Goal: Transaction & Acquisition: Purchase product/service

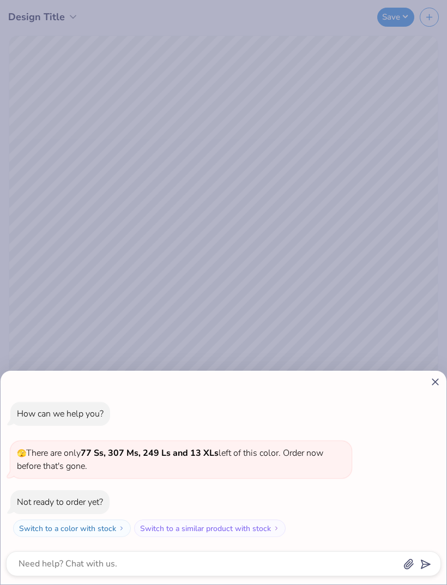
click at [50, 529] on button "Switch to a color with stock" at bounding box center [72, 528] width 118 height 17
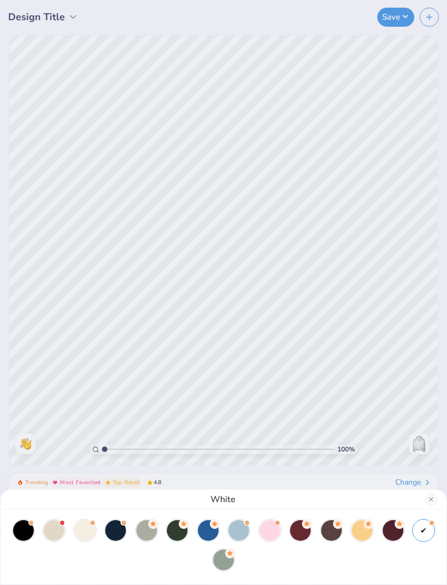
click at [87, 532] on div at bounding box center [85, 531] width 21 height 21
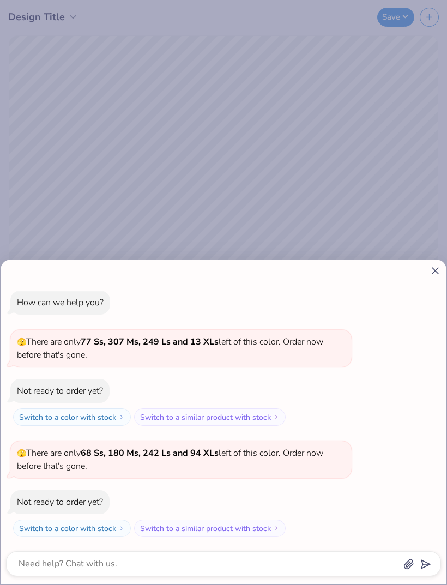
click at [427, 270] on div at bounding box center [223, 270] width 435 height 11
click at [432, 285] on div "How can we help you? 🫣 There are only 77 Ss, 307 Ms, 249 Ls and 13 XLs left of …" at bounding box center [223, 414] width 435 height 264
click at [438, 269] on line at bounding box center [436, 271] width 6 height 6
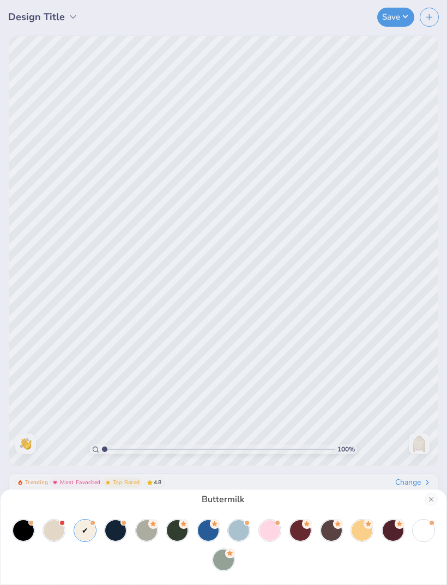
click at [18, 531] on div at bounding box center [23, 531] width 21 height 21
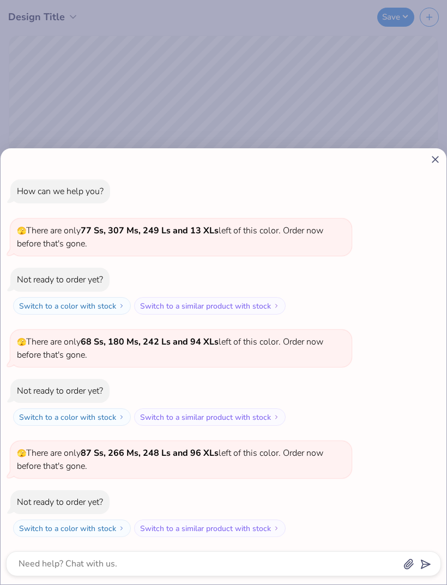
click at [434, 161] on line at bounding box center [436, 160] width 6 height 6
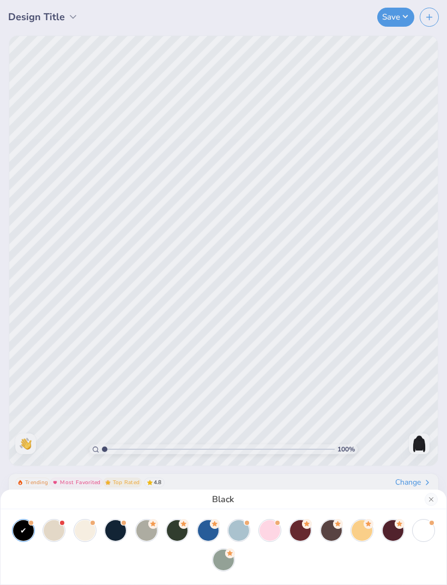
click at [432, 497] on button "Close" at bounding box center [431, 499] width 13 height 13
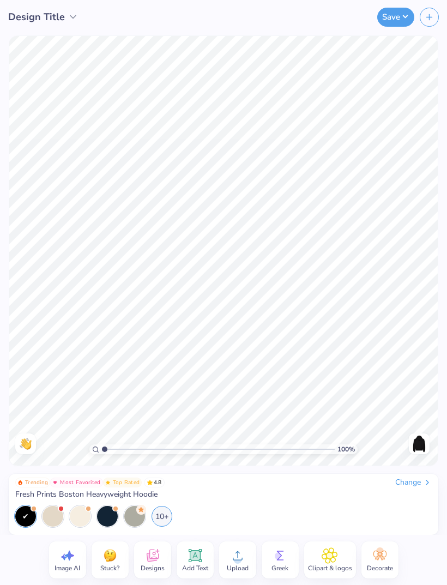
click at [238, 556] on icon at bounding box center [238, 556] width 16 height 16
click at [159, 513] on div "10+" at bounding box center [162, 516] width 21 height 21
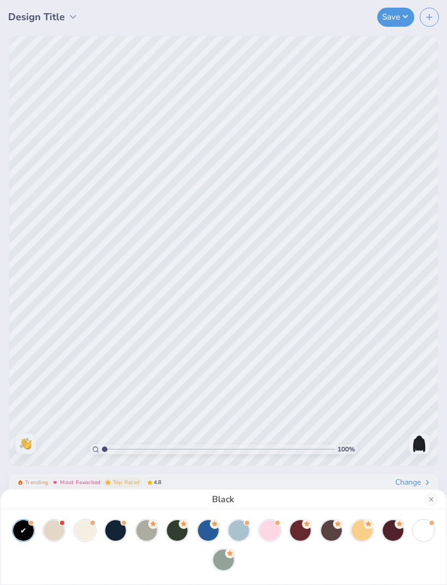
click at [424, 533] on div at bounding box center [424, 531] width 21 height 21
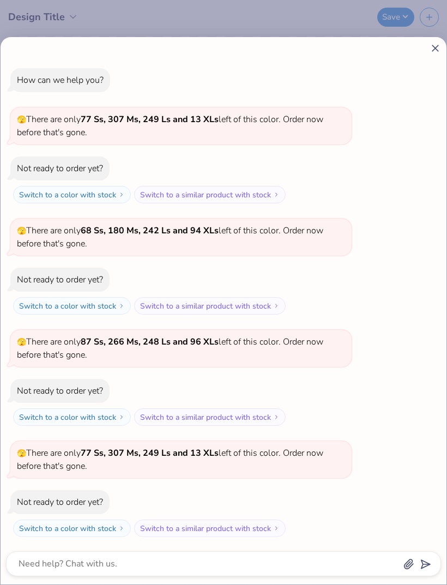
click at [433, 46] on line at bounding box center [436, 48] width 6 height 6
type textarea "x"
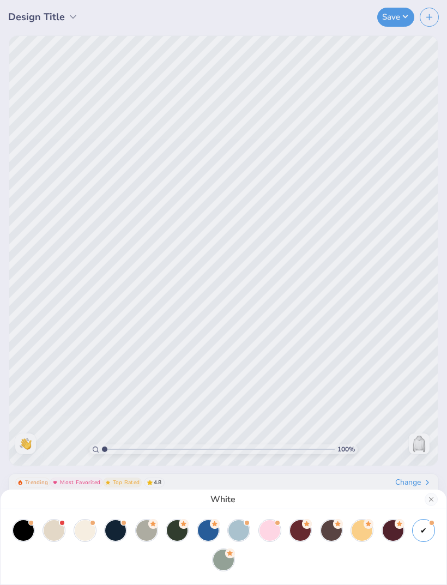
click at [426, 495] on button "Close" at bounding box center [431, 499] width 13 height 13
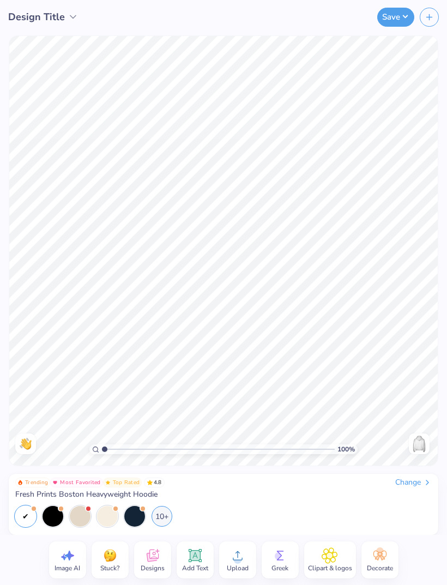
click at [234, 562] on circle at bounding box center [238, 561] width 8 height 8
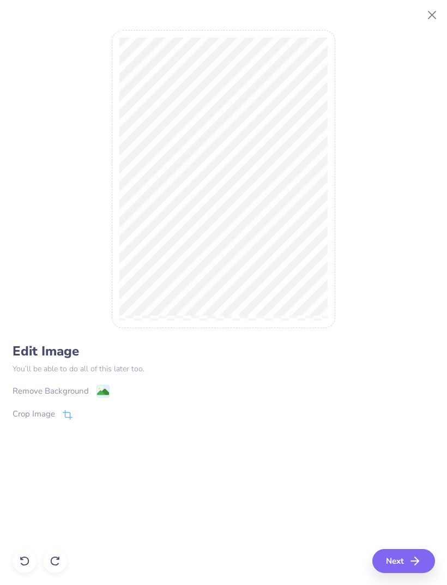
click at [413, 560] on icon "button" at bounding box center [415, 561] width 13 height 13
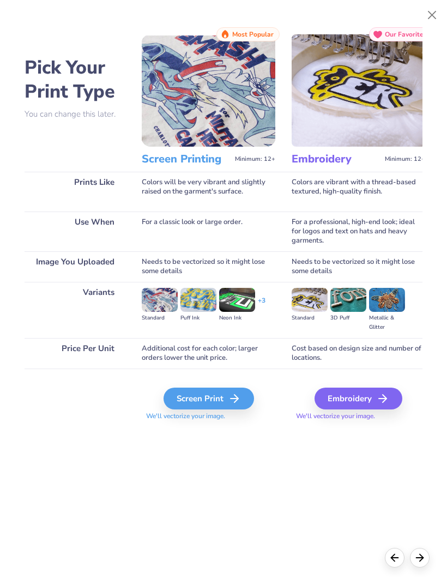
click at [434, 16] on button "Close" at bounding box center [432, 15] width 21 height 21
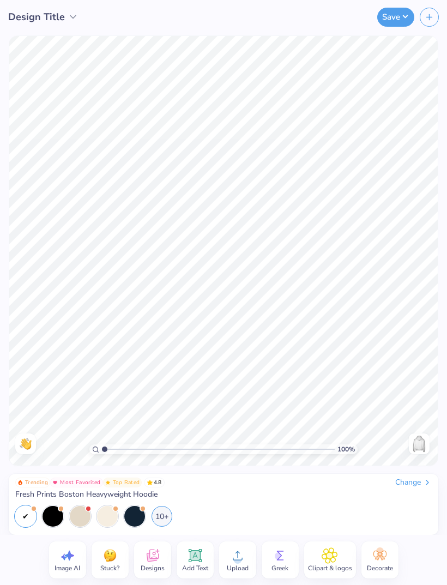
click at [241, 559] on circle at bounding box center [238, 561] width 8 height 8
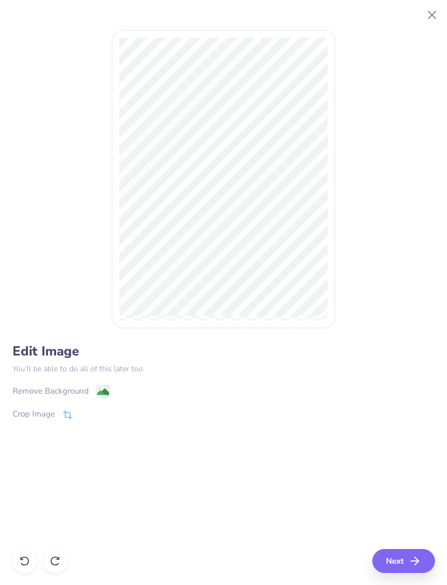
click at [63, 416] on icon at bounding box center [68, 415] width 10 height 10
click at [410, 564] on div "Edit Image You’ll be able to do all of this later too. Remove Background Crop I…" at bounding box center [224, 293] width 423 height 561
click at [403, 559] on div "Edit Image You’ll be able to do all of this later too. Remove Background Crop I…" at bounding box center [224, 293] width 423 height 561
click at [80, 414] on button at bounding box center [85, 414] width 11 height 11
click at [404, 558] on button "Next" at bounding box center [404, 561] width 63 height 24
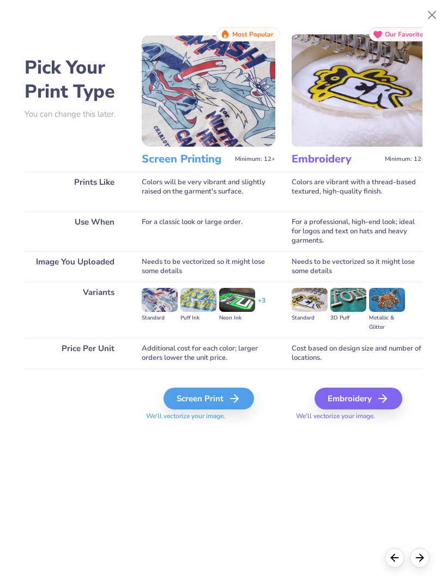
click at [382, 101] on img at bounding box center [359, 90] width 134 height 112
click at [387, 399] on line at bounding box center [383, 399] width 8 height 0
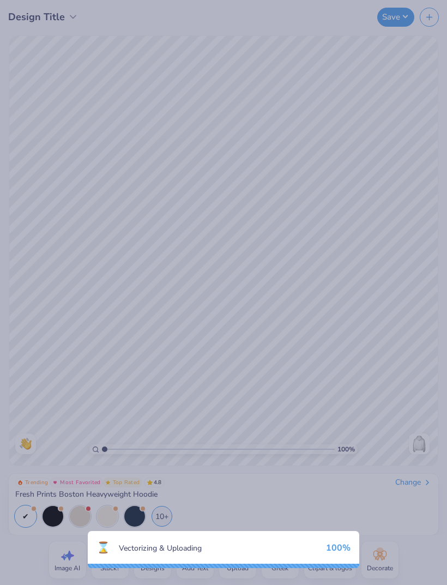
click at [332, 544] on div "100 %" at bounding box center [338, 548] width 25 height 12
click at [329, 540] on div "⌛ Vectorizing & Uploading 100 %" at bounding box center [224, 543] width 272 height 25
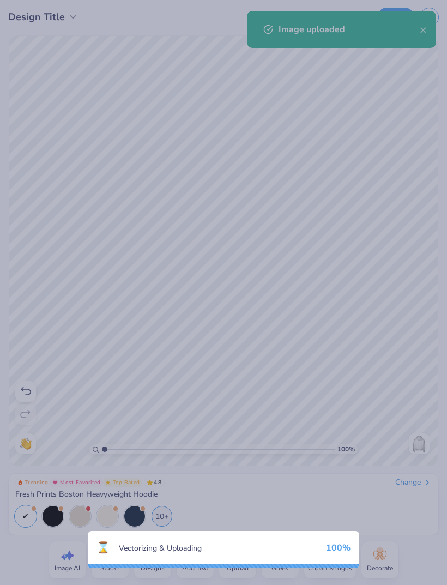
click at [384, 512] on div "⌛ Vectorizing & Uploading 100 %" at bounding box center [223, 292] width 447 height 585
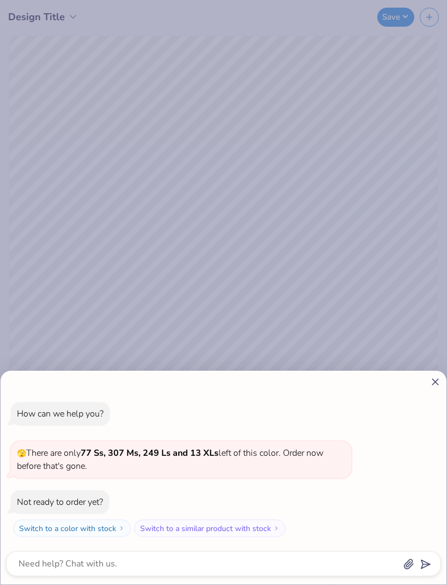
click at [430, 377] on icon at bounding box center [435, 381] width 11 height 11
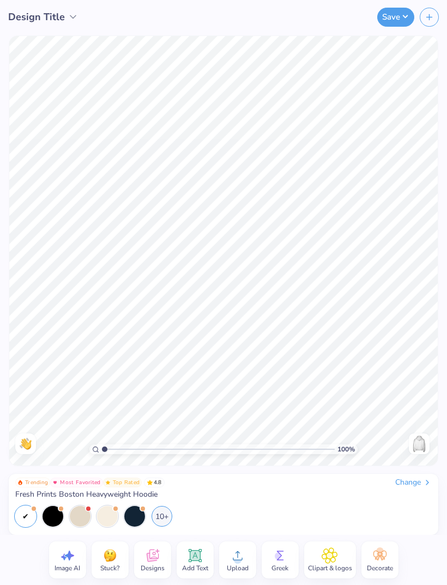
click at [238, 561] on circle at bounding box center [238, 561] width 8 height 8
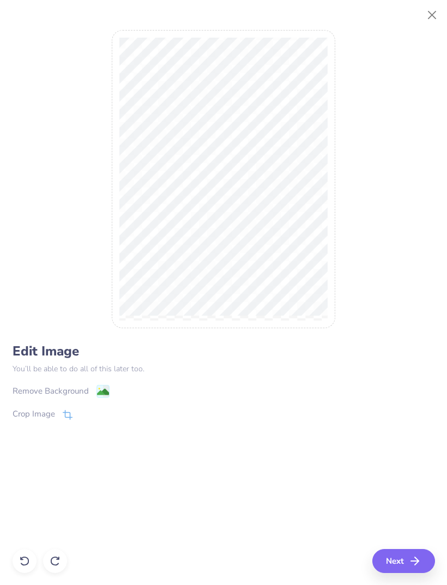
click at [419, 553] on button "Next" at bounding box center [404, 561] width 63 height 24
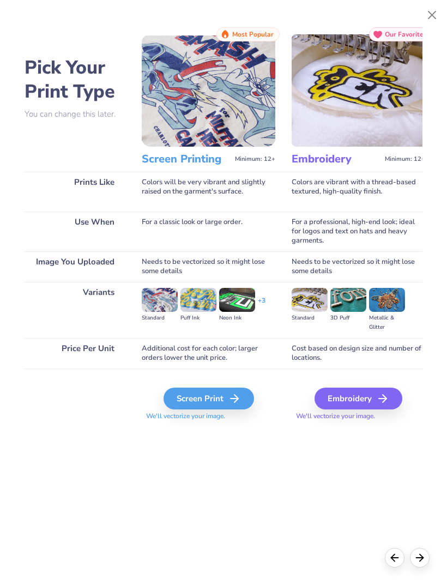
click at [378, 391] on div "Embroidery" at bounding box center [359, 399] width 88 height 22
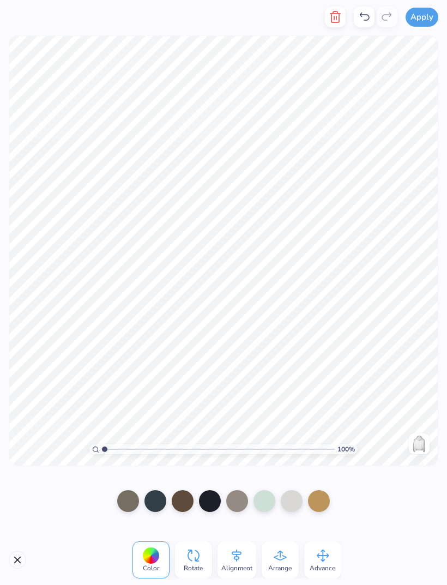
click at [157, 548] on icon at bounding box center [151, 556] width 16 height 16
click at [154, 557] on div at bounding box center [150, 556] width 17 height 17
click at [288, 493] on div at bounding box center [292, 502] width 22 height 22
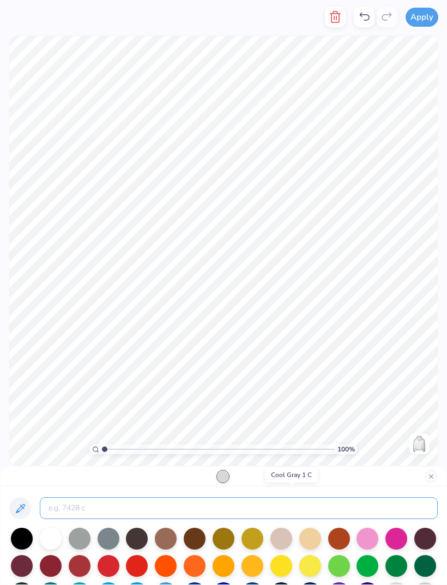
click at [289, 500] on input at bounding box center [239, 509] width 398 height 22
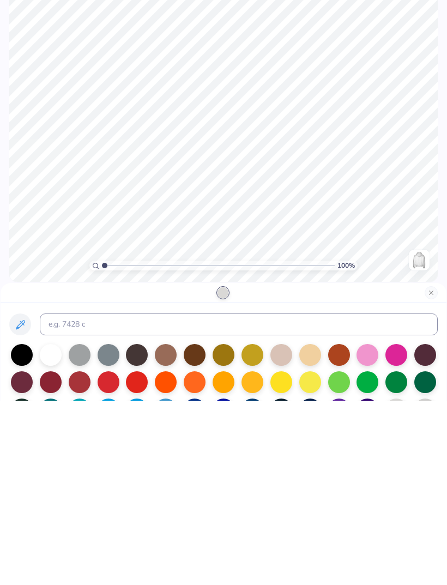
click at [43, 528] on div at bounding box center [51, 539] width 22 height 22
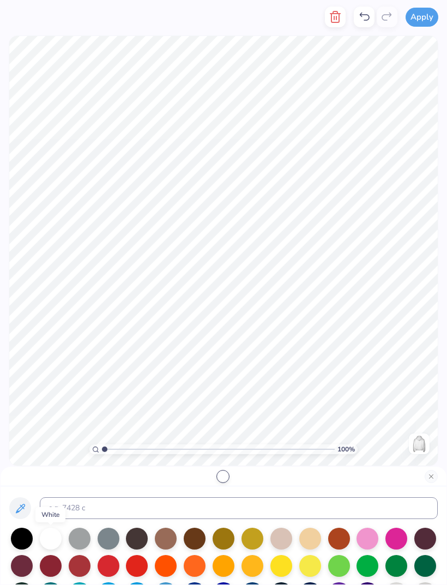
click at [51, 534] on div at bounding box center [51, 539] width 22 height 22
click at [53, 535] on div at bounding box center [51, 539] width 22 height 22
click at [433, 483] on button "Close" at bounding box center [431, 476] width 13 height 13
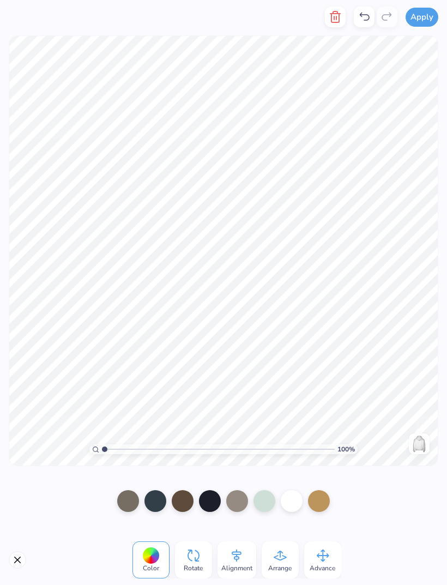
click at [150, 558] on div at bounding box center [150, 556] width 17 height 17
click at [157, 554] on div at bounding box center [150, 556] width 17 height 17
click at [13, 558] on button "Close" at bounding box center [17, 560] width 17 height 17
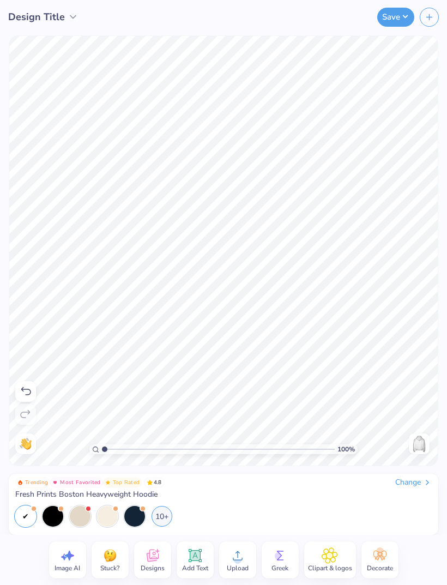
click at [62, 515] on div at bounding box center [53, 516] width 21 height 21
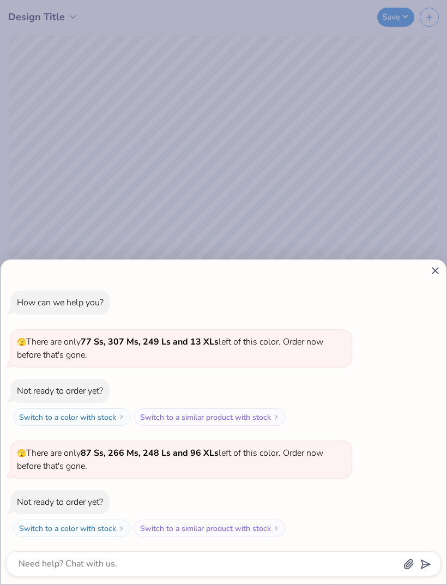
click at [443, 264] on div "How can we help you? 🫣 There are only 77 Ss, 307 Ms, 249 Ls and 13 XLs left of …" at bounding box center [224, 422] width 446 height 325
click at [440, 262] on div "How can we help you? 🫣 There are only 77 Ss, 307 Ms, 249 Ls and 13 XLs left of …" at bounding box center [224, 422] width 446 height 325
click at [438, 243] on div "How can we help you? 🫣 There are only 77 Ss, 307 Ms, 249 Ls and 13 XLs left of …" at bounding box center [223, 292] width 447 height 585
type textarea "x"
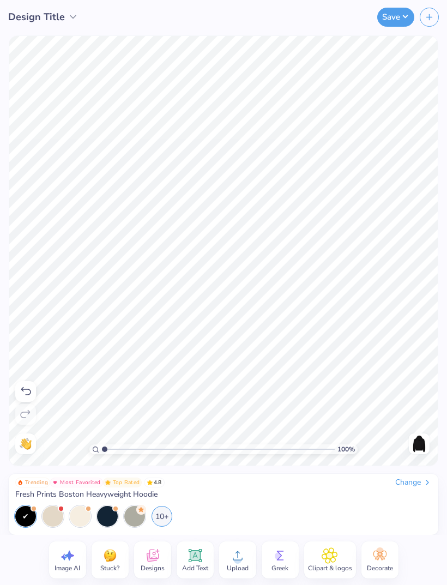
click at [65, 577] on div "Image AI" at bounding box center [67, 560] width 37 height 37
select select "4"
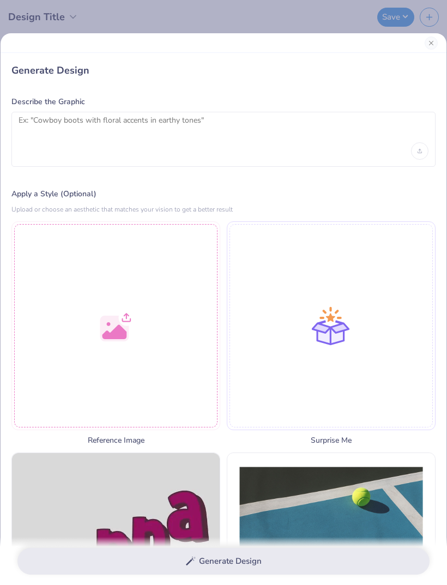
click at [67, 579] on div "Generate Design Describe the Graphic Apply a Style (Optional) Upload or choose …" at bounding box center [223, 292] width 447 height 585
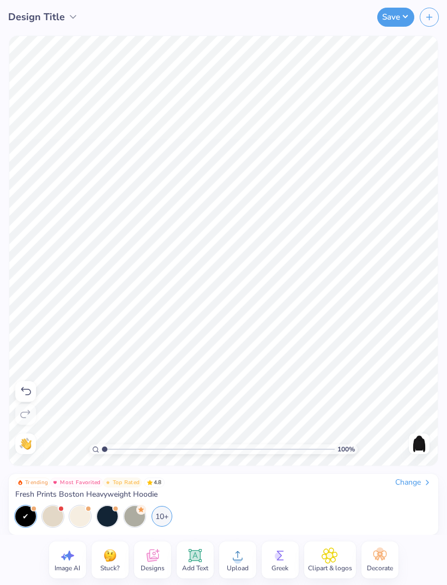
click at [74, 554] on icon at bounding box center [67, 556] width 16 height 16
select select "4"
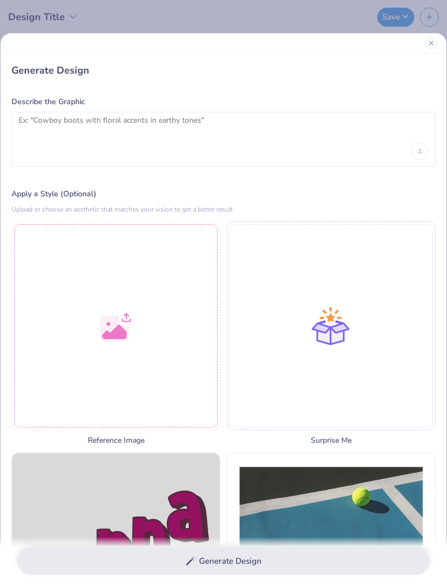
click at [429, 52] on div at bounding box center [224, 43] width 446 height 20
click at [429, 51] on div at bounding box center [224, 43] width 446 height 20
click at [437, 46] on button "Close" at bounding box center [431, 43] width 13 height 13
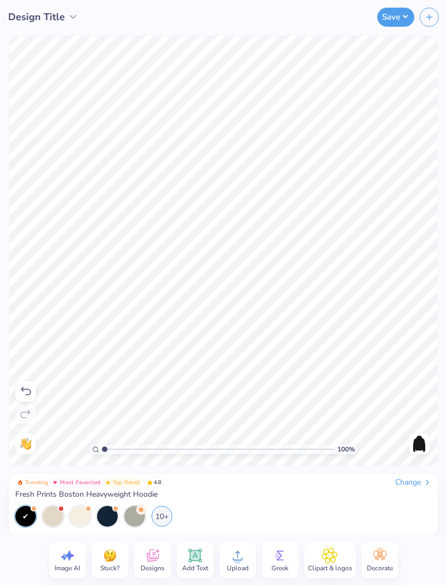
click at [243, 565] on span "Upload" at bounding box center [238, 568] width 22 height 9
click at [72, 571] on span "Image AI" at bounding box center [68, 568] width 26 height 9
select select "4"
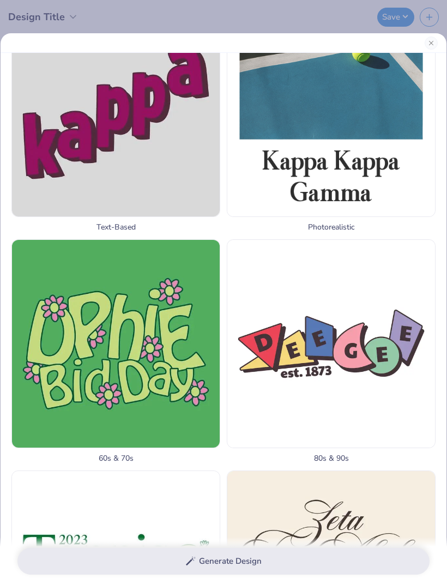
click at [368, 547] on div "Generate Design" at bounding box center [223, 561] width 447 height 49
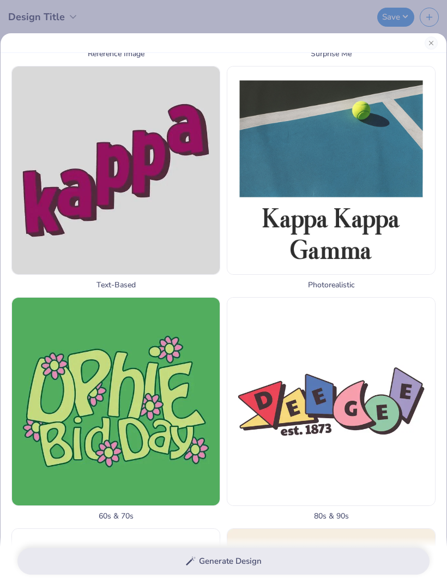
scroll to position [386, 0]
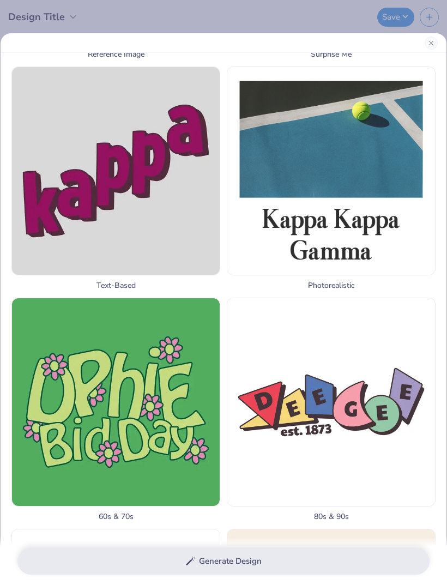
click at [432, 53] on span "Surprise Me" at bounding box center [331, 54] width 209 height 11
click at [433, 55] on span "Surprise Me" at bounding box center [331, 54] width 209 height 11
click at [432, 54] on span "Surprise Me" at bounding box center [331, 54] width 209 height 11
click at [429, 39] on button "Close" at bounding box center [431, 43] width 13 height 13
click at [428, 39] on button "Close" at bounding box center [431, 43] width 13 height 13
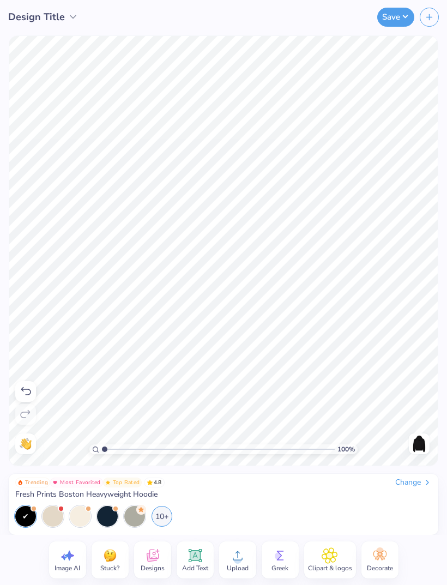
click at [238, 3] on div "Save" at bounding box center [292, 17] width 310 height 34
